Goal: Task Accomplishment & Management: Use online tool/utility

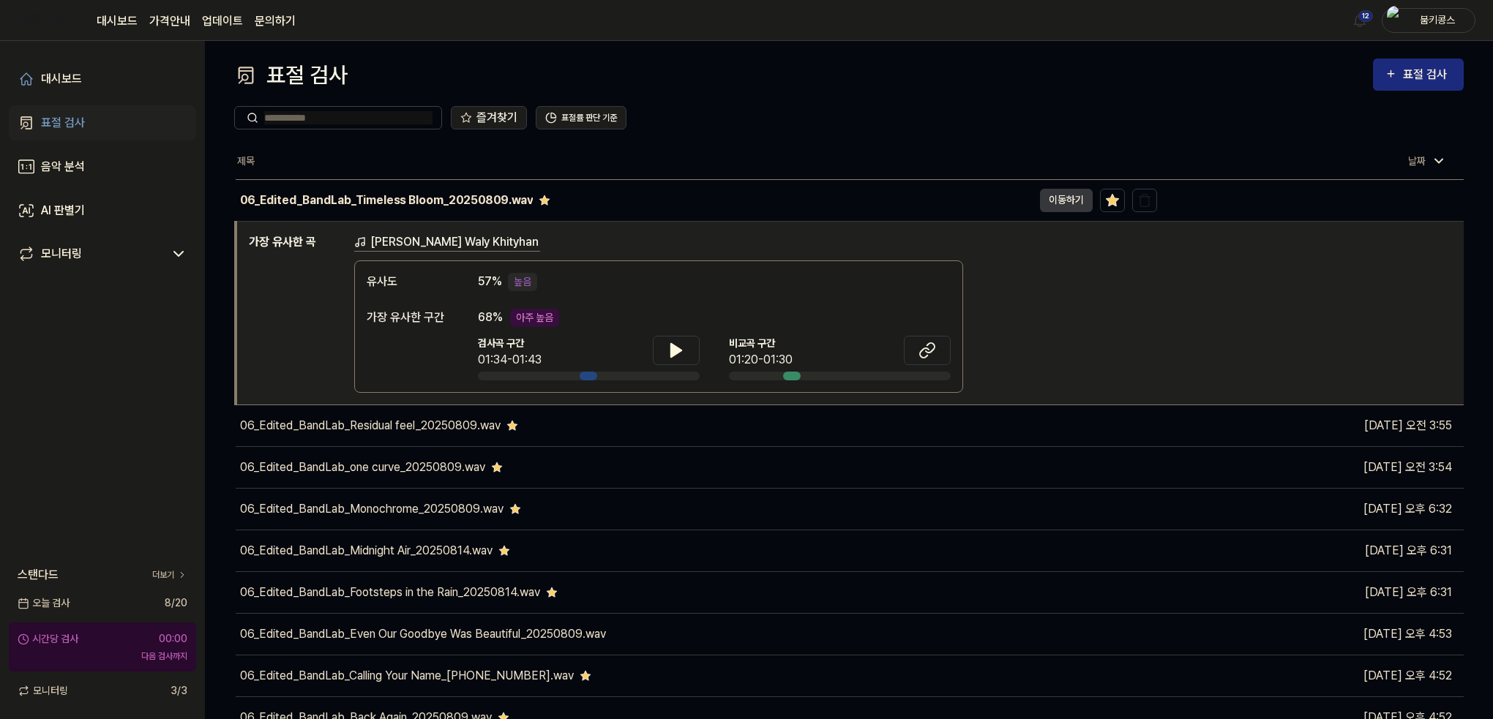
click at [635, 158] on th "제목" at bounding box center [696, 161] width 921 height 35
click at [88, 126] on link "표절 검사" at bounding box center [102, 122] width 187 height 35
click at [100, 78] on link "대시보드" at bounding box center [102, 78] width 187 height 35
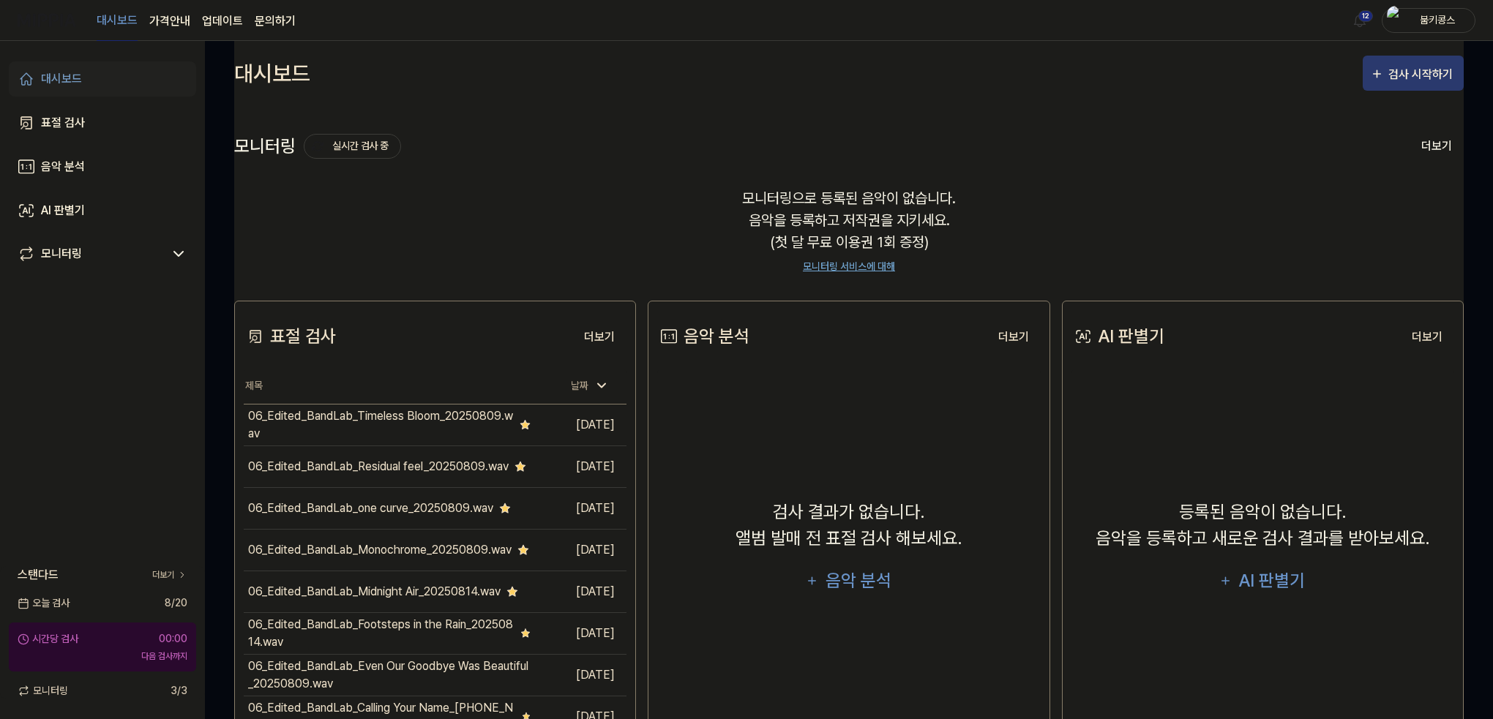
click at [1376, 81] on icon "button" at bounding box center [1377, 74] width 14 height 18
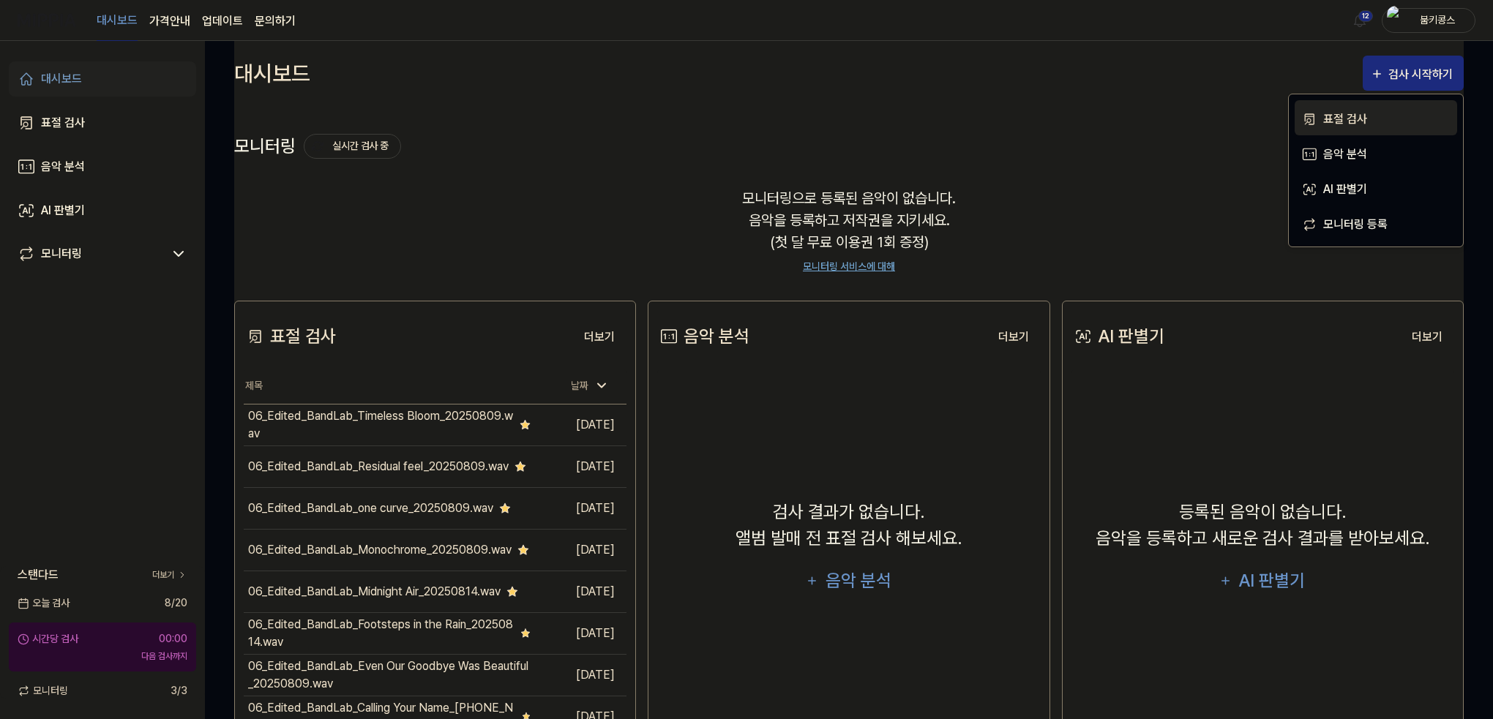
click at [1352, 115] on div "표절 검사" at bounding box center [1386, 119] width 127 height 19
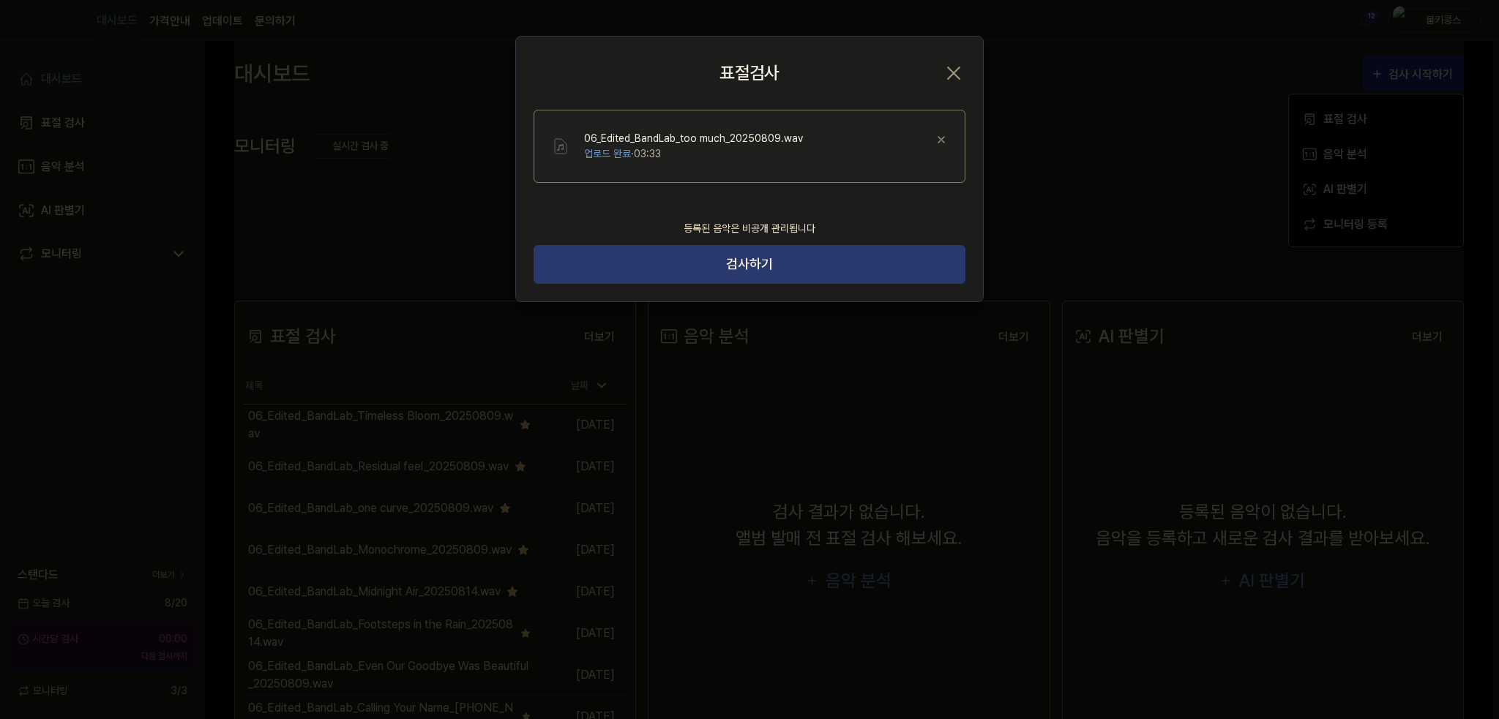
click at [867, 257] on button "검사하기" at bounding box center [750, 264] width 432 height 39
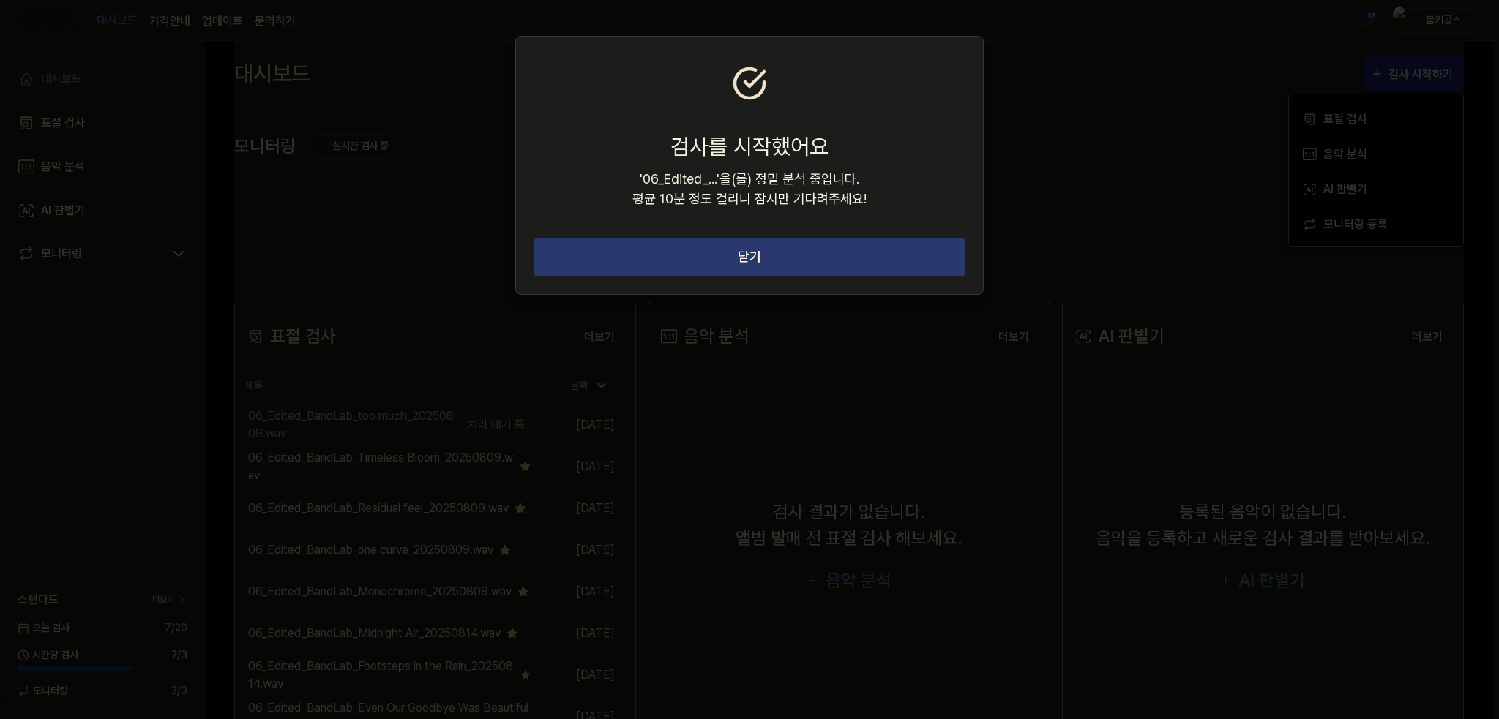
click at [870, 272] on button "닫기" at bounding box center [750, 257] width 432 height 39
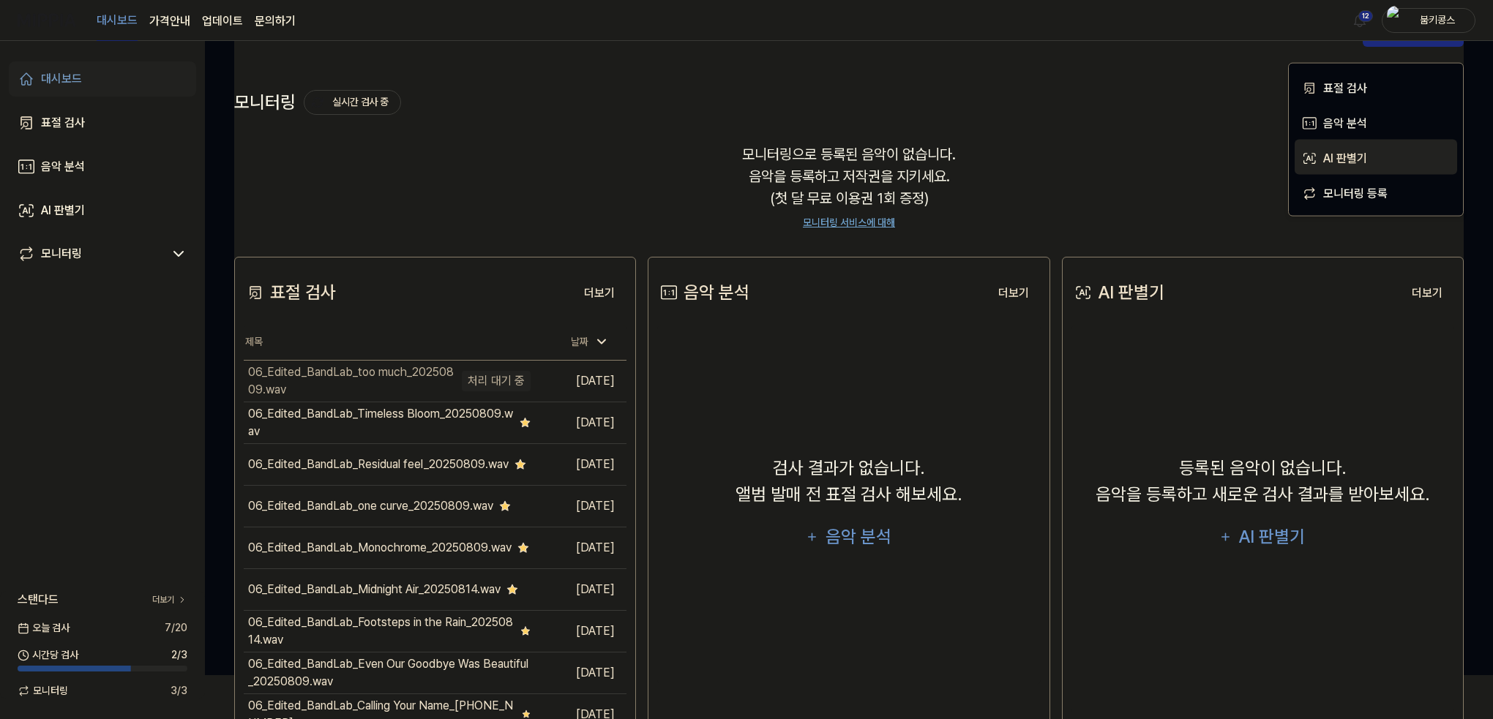
scroll to position [73, 0]
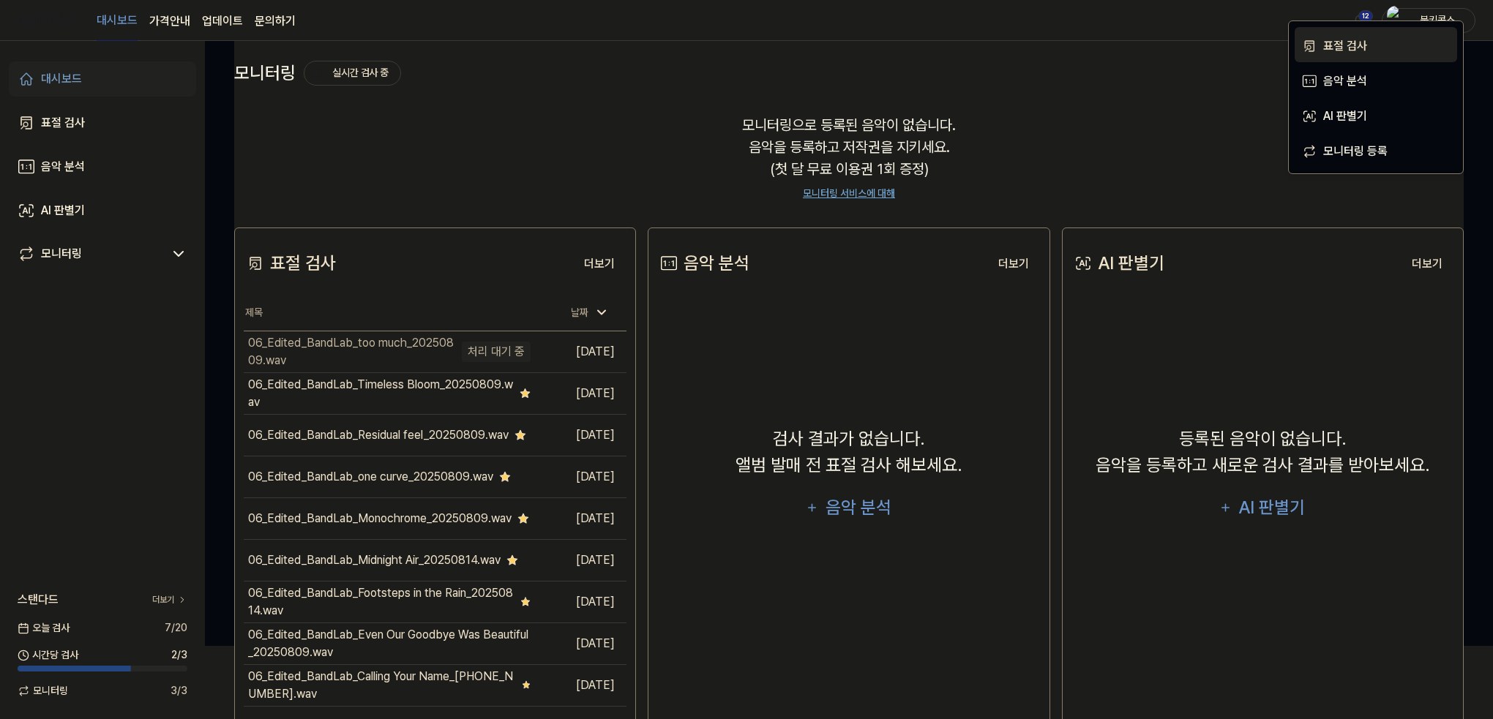
click at [1373, 39] on div "표절 검사" at bounding box center [1386, 46] width 127 height 19
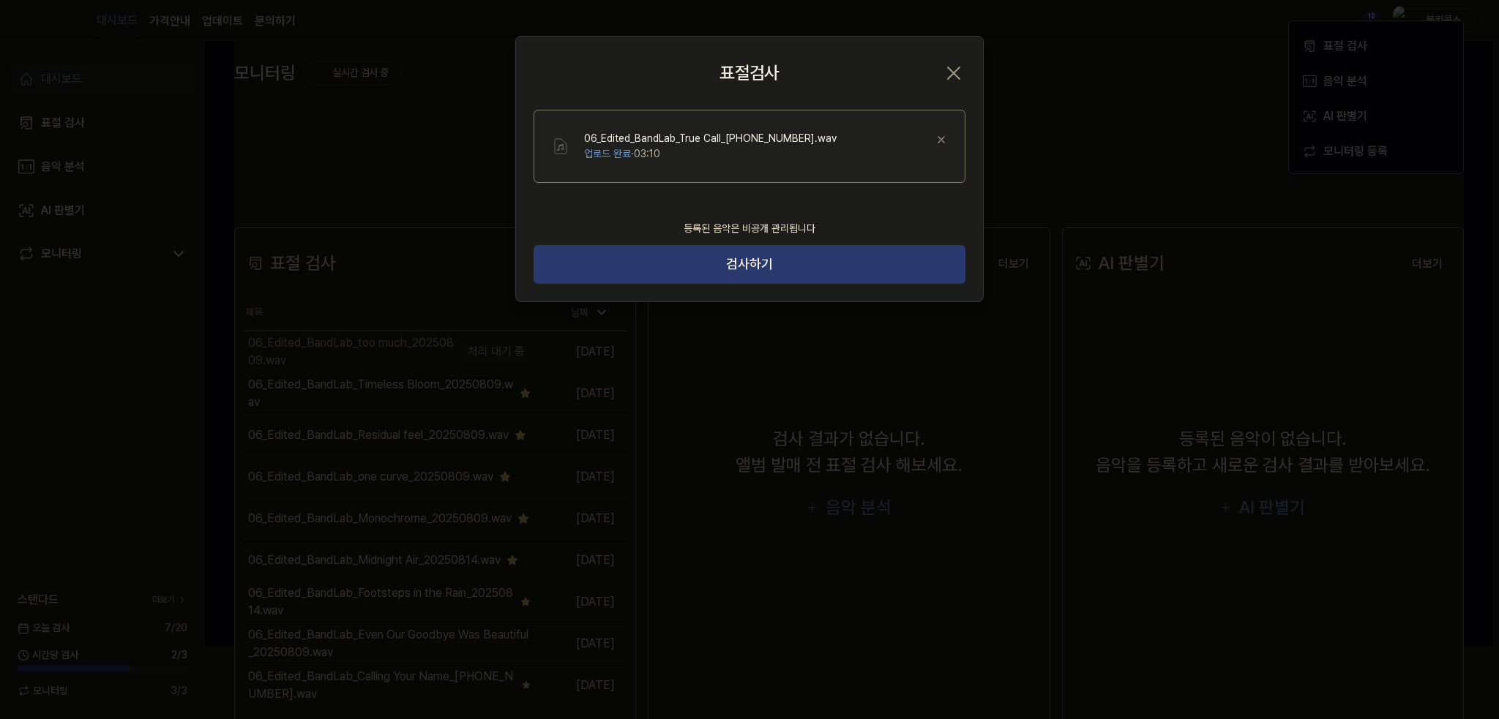
click at [808, 266] on button "검사하기" at bounding box center [750, 264] width 432 height 39
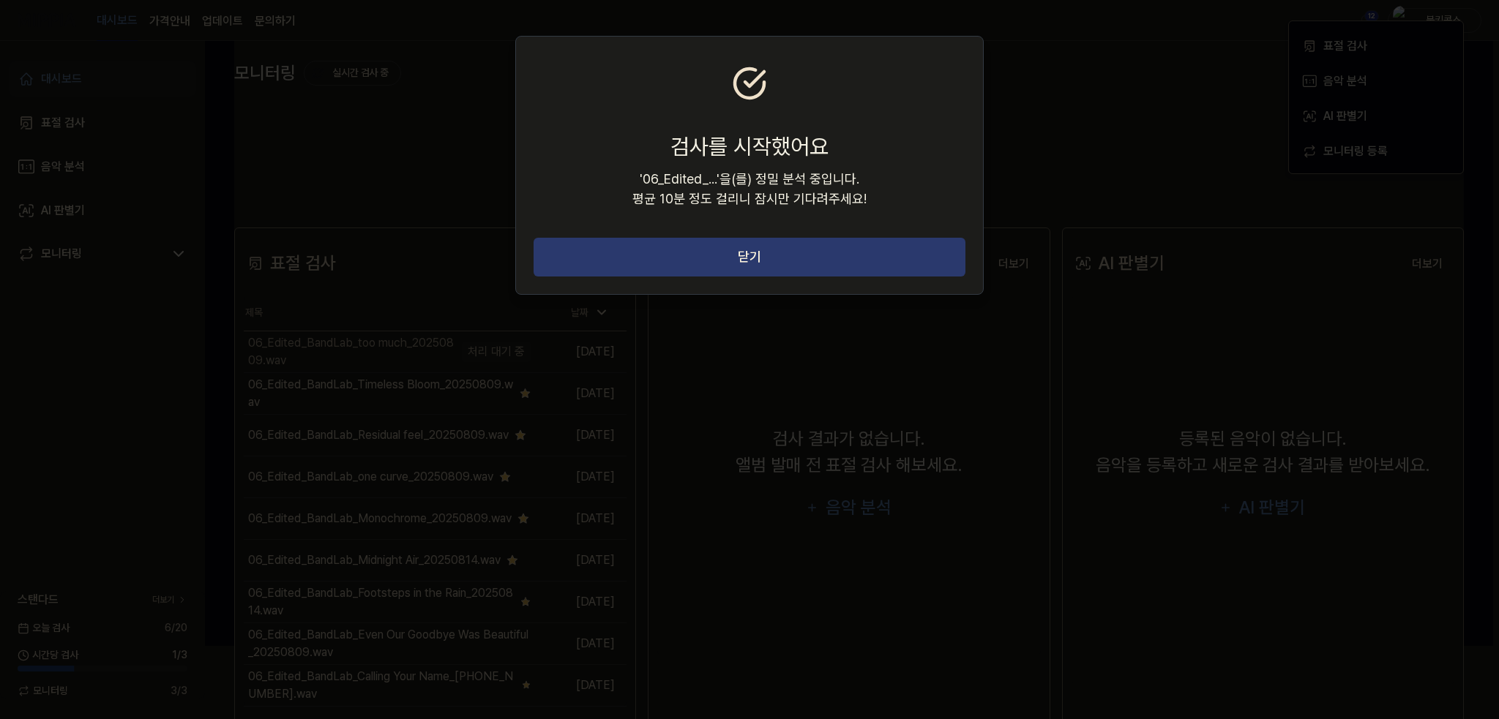
click at [853, 239] on button "닫기" at bounding box center [750, 257] width 432 height 39
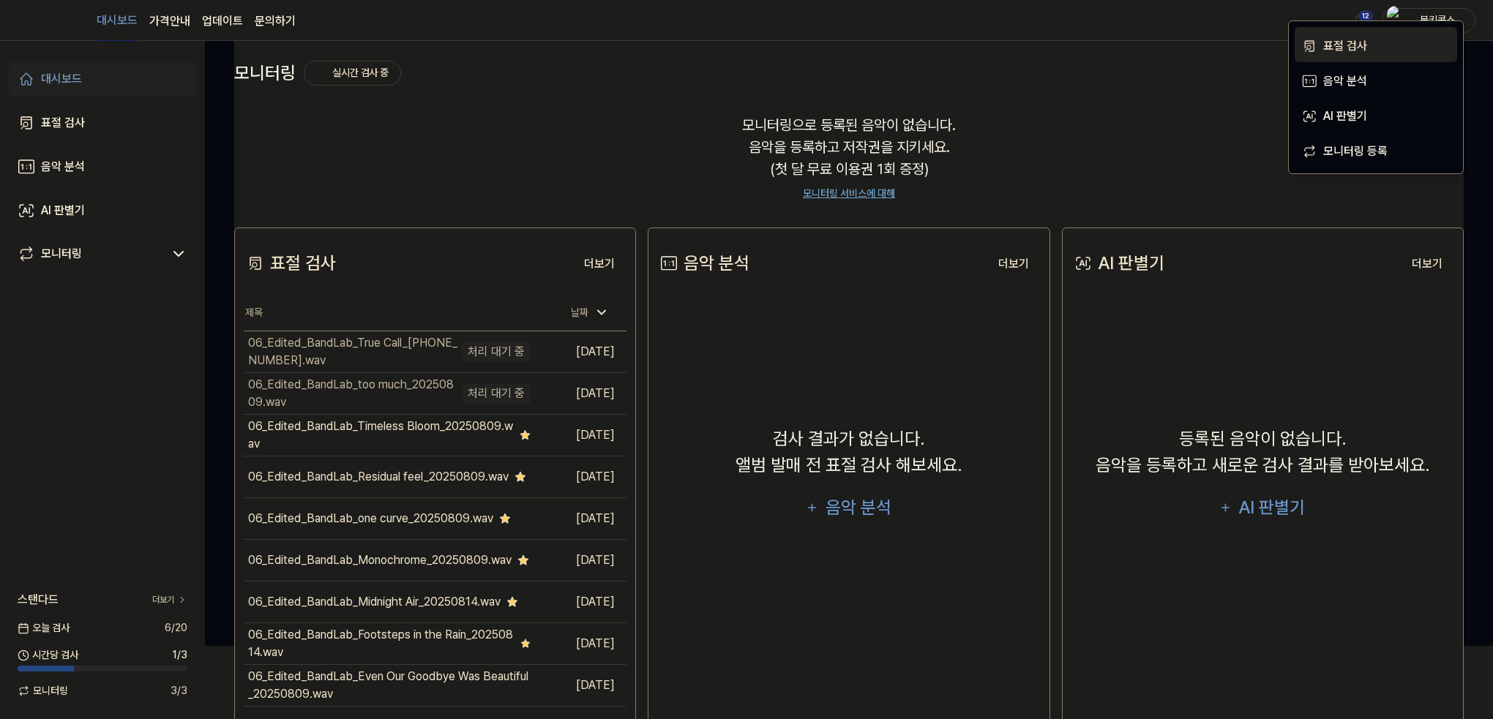
click at [1333, 51] on div "표절 검사" at bounding box center [1386, 46] width 127 height 19
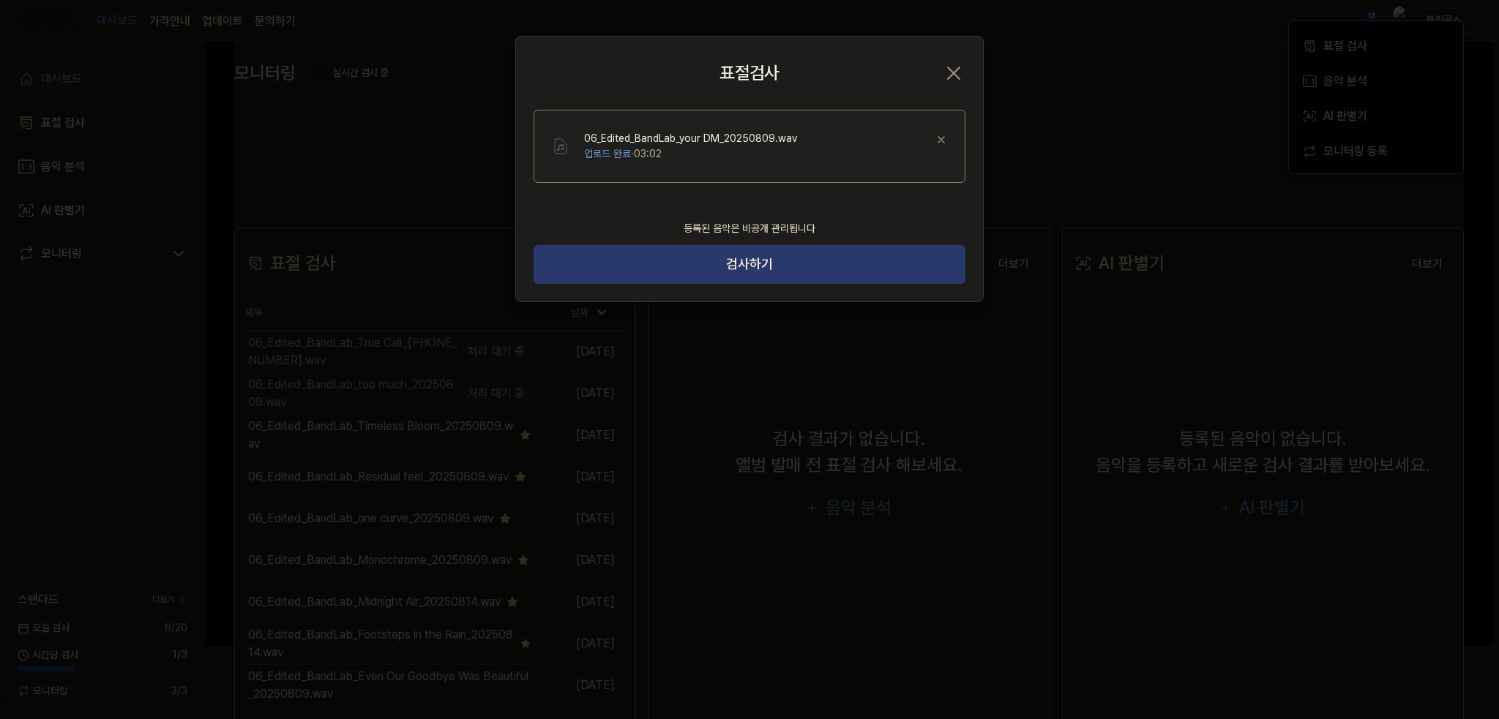
click at [808, 277] on button "검사하기" at bounding box center [750, 264] width 432 height 39
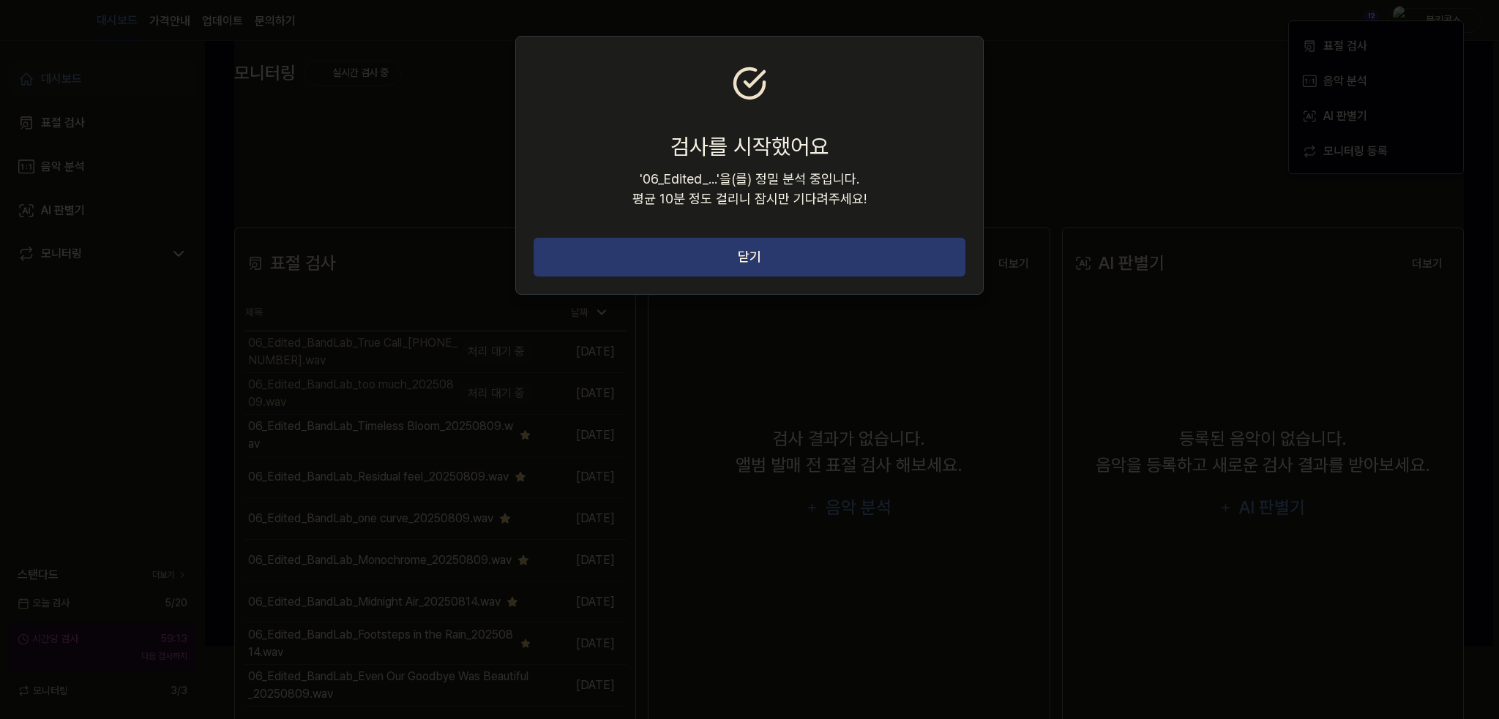
click at [793, 272] on button "닫기" at bounding box center [750, 257] width 432 height 39
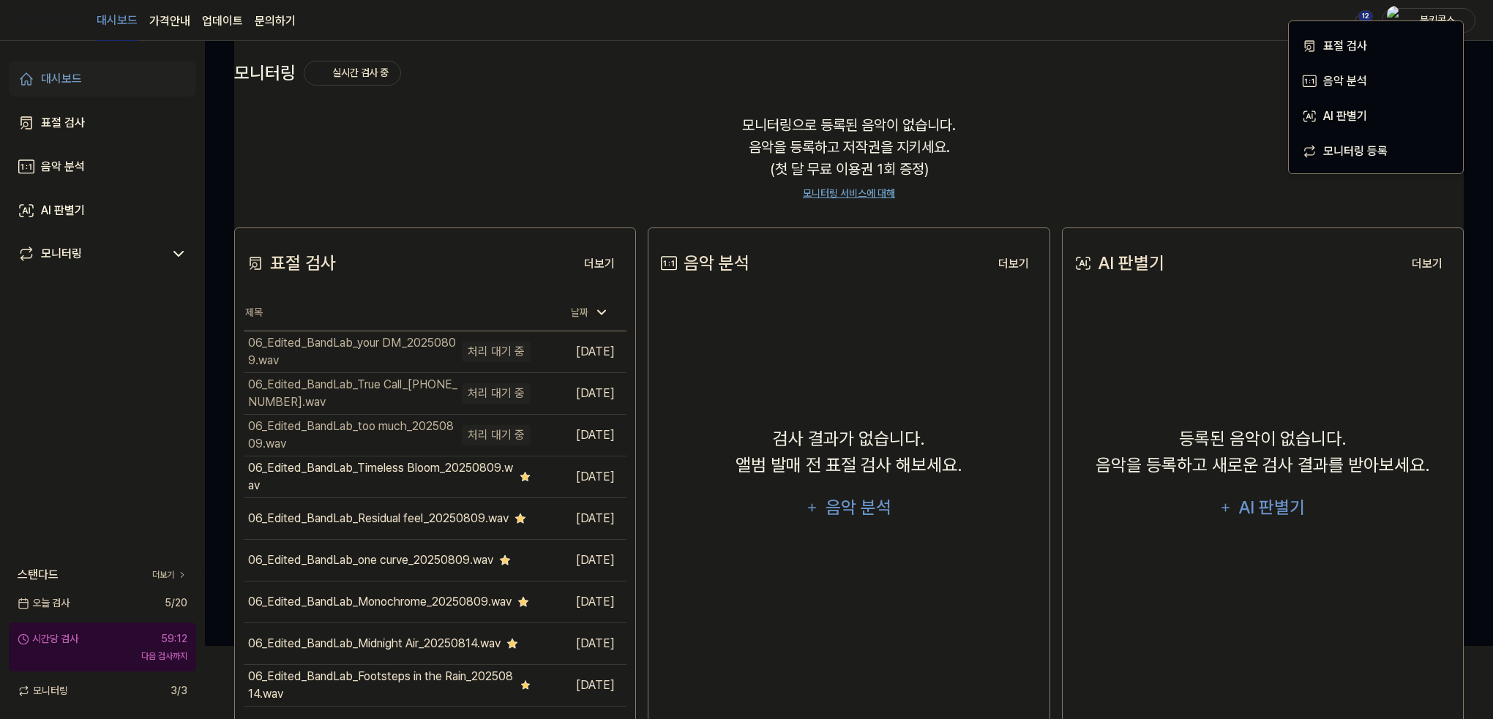
click at [81, 83] on div "대시보드" at bounding box center [61, 79] width 41 height 18
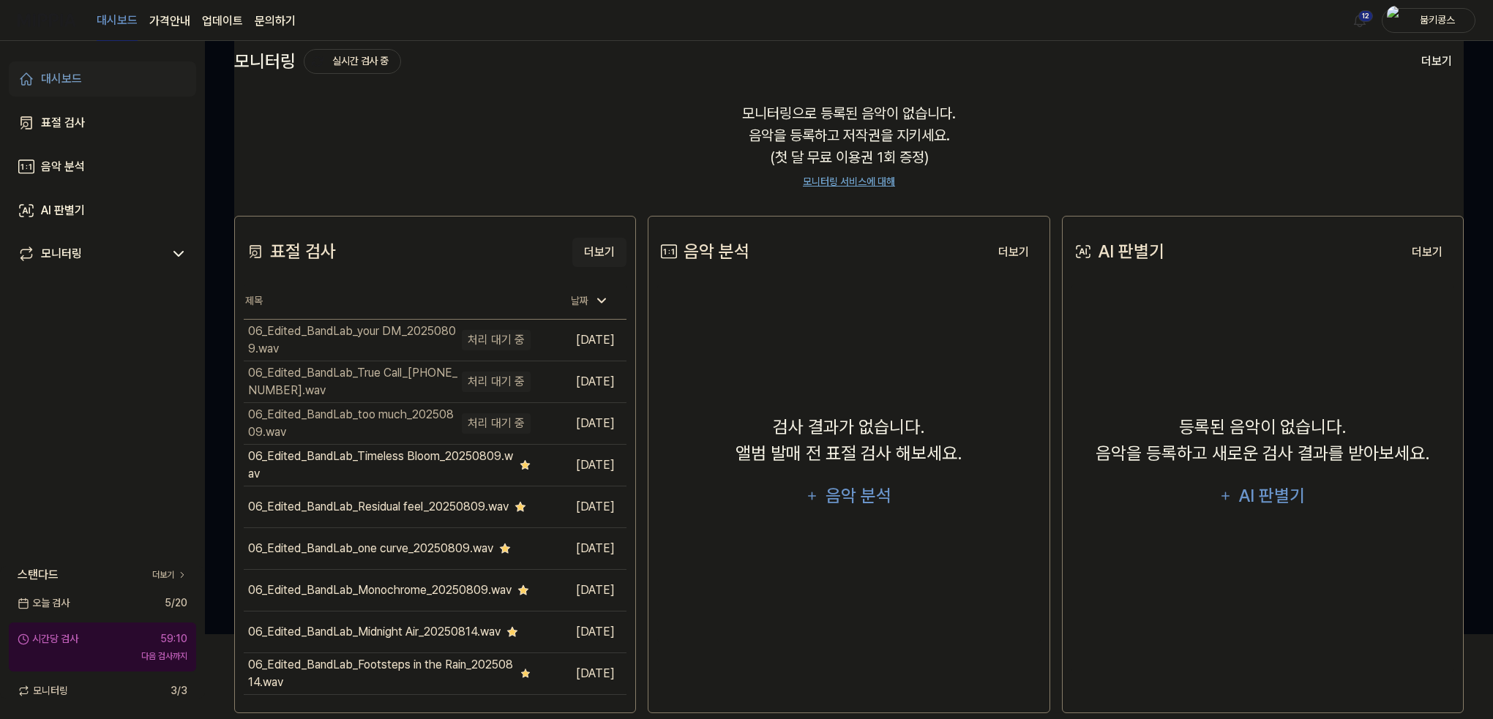
scroll to position [105, 0]
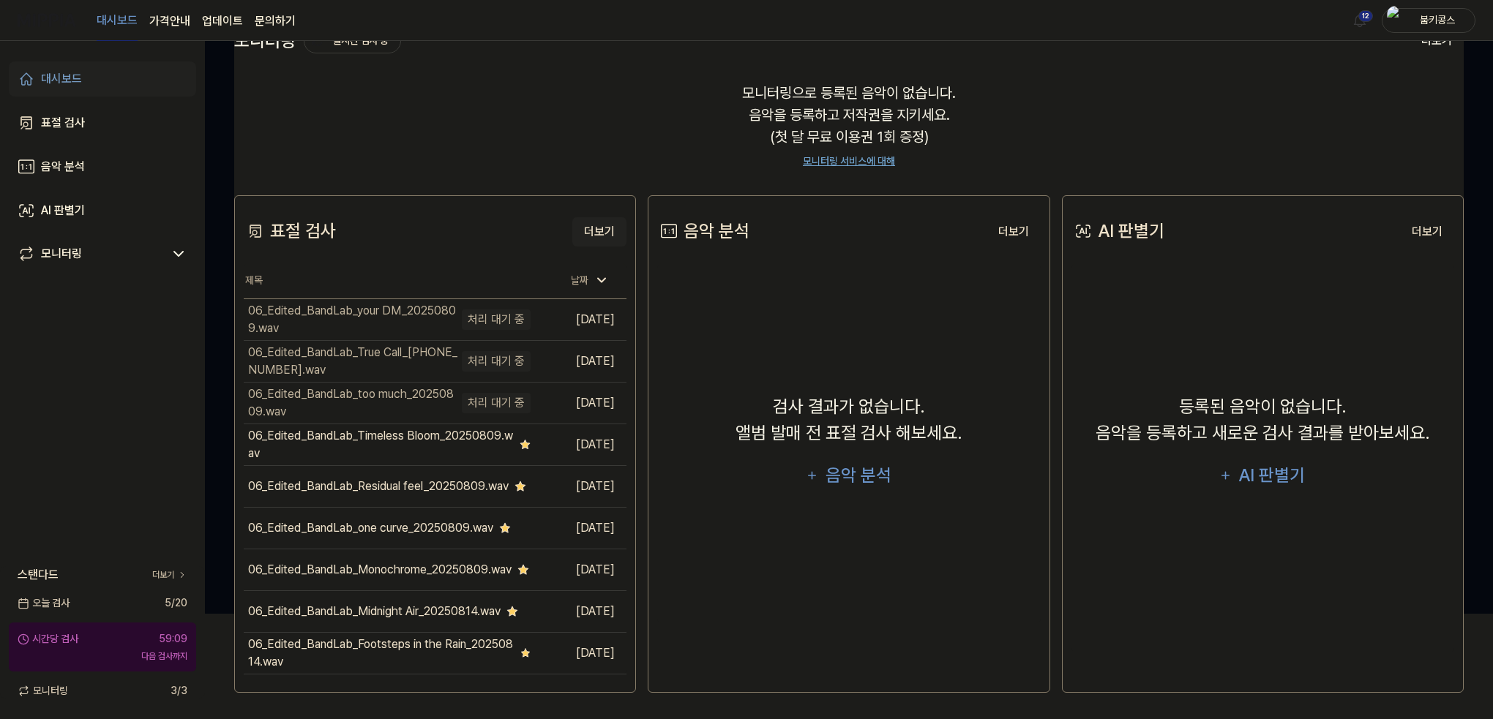
click at [597, 231] on button "더보기" at bounding box center [599, 231] width 54 height 29
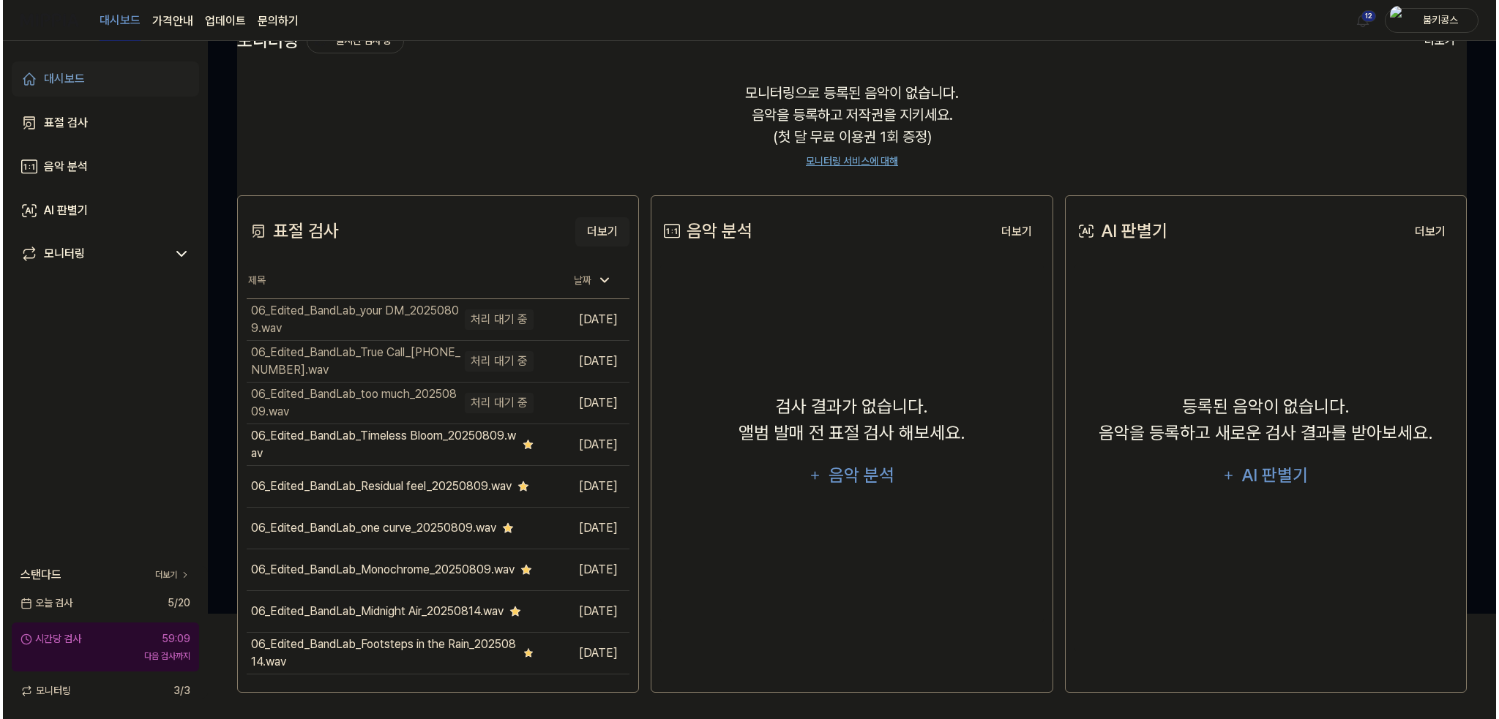
scroll to position [0, 0]
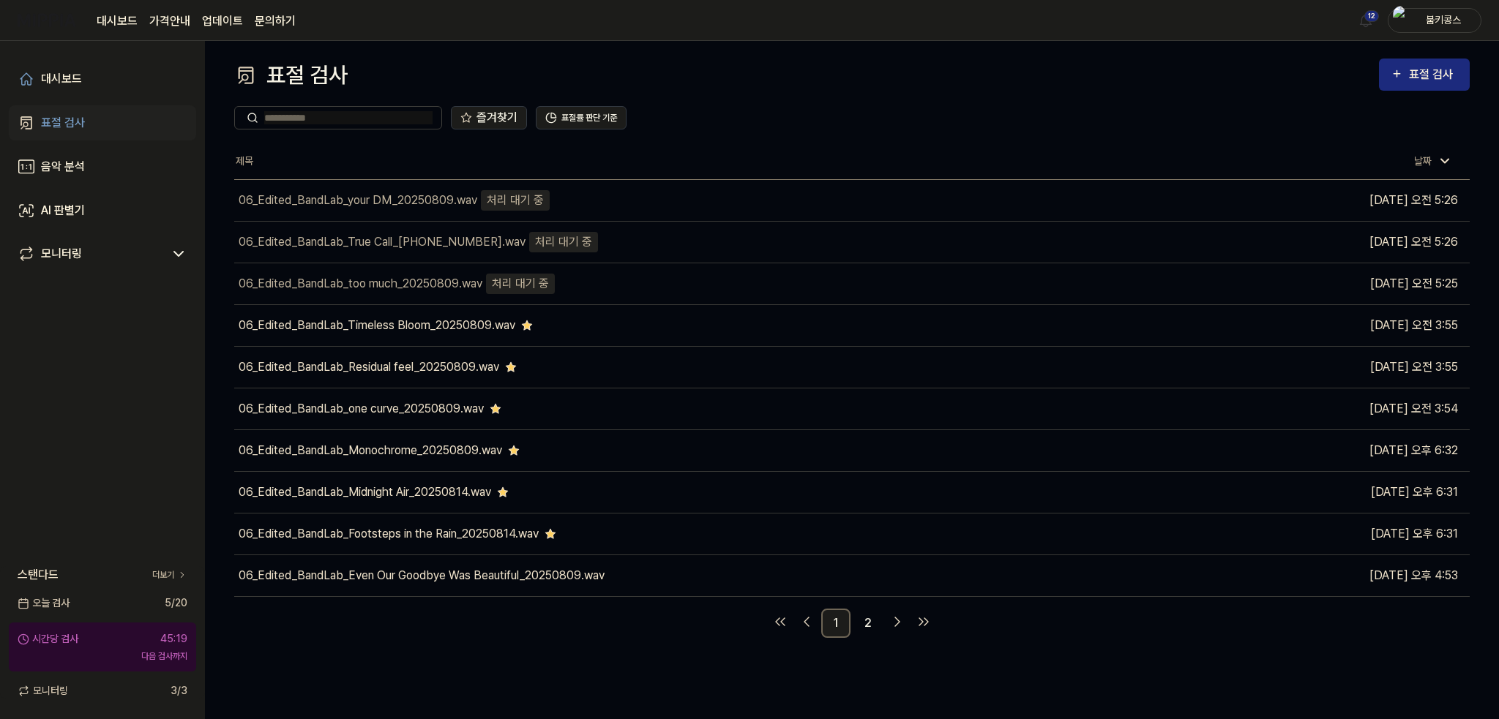
click at [691, 133] on div "즐겨찾기 표절률 판단 기준" at bounding box center [851, 117] width 1235 height 53
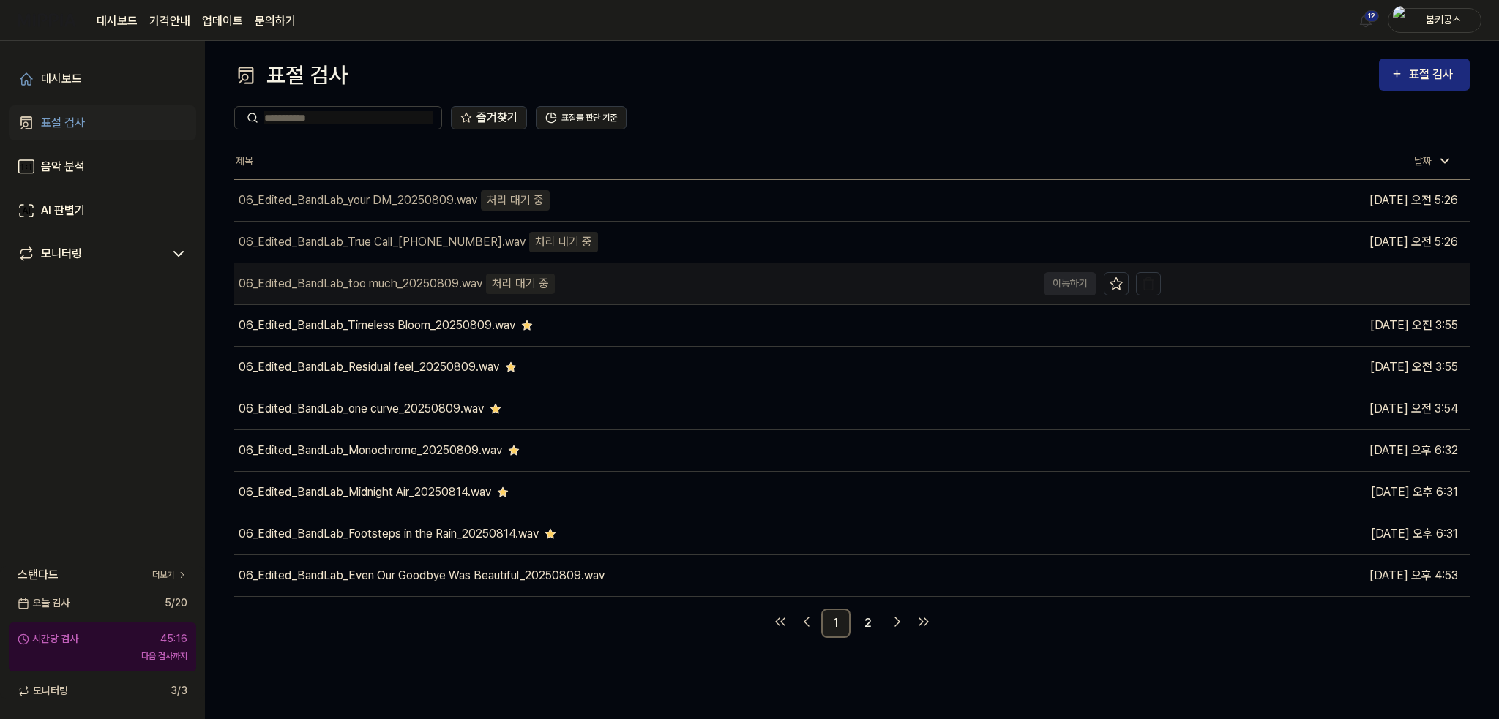
click at [417, 286] on div "06_Edited_BandLab_too much_20250809.wav" at bounding box center [361, 284] width 244 height 18
